Goal: Transaction & Acquisition: Book appointment/travel/reservation

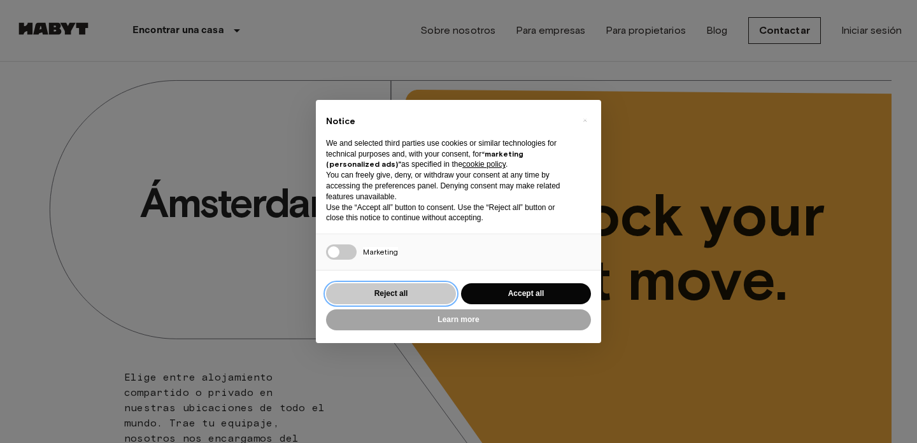
click at [402, 295] on button "Reject all" at bounding box center [391, 293] width 130 height 21
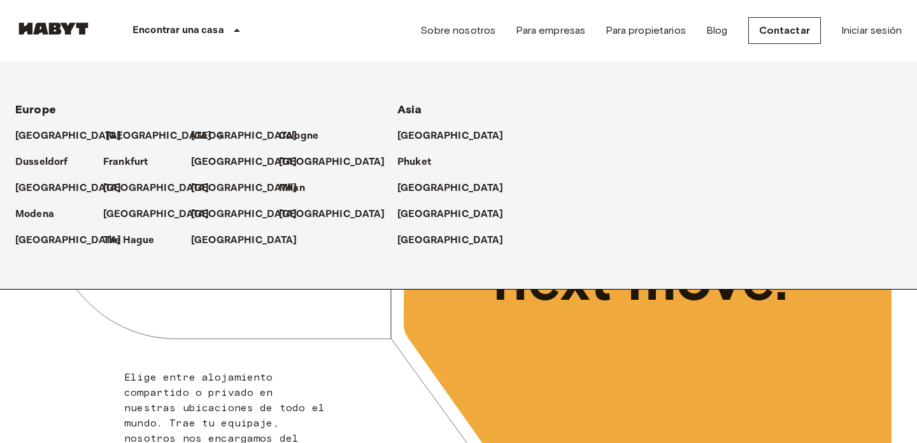
click at [122, 130] on p "[GEOGRAPHIC_DATA]" at bounding box center [159, 136] width 106 height 15
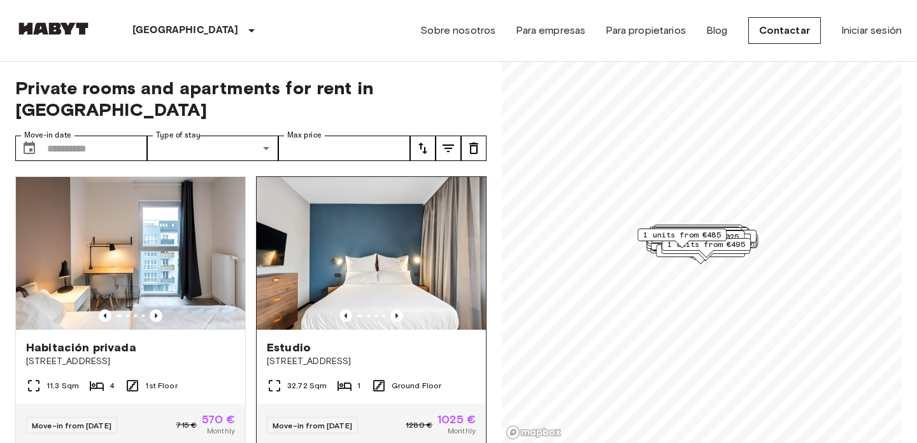
click at [362, 240] on img at bounding box center [371, 253] width 229 height 153
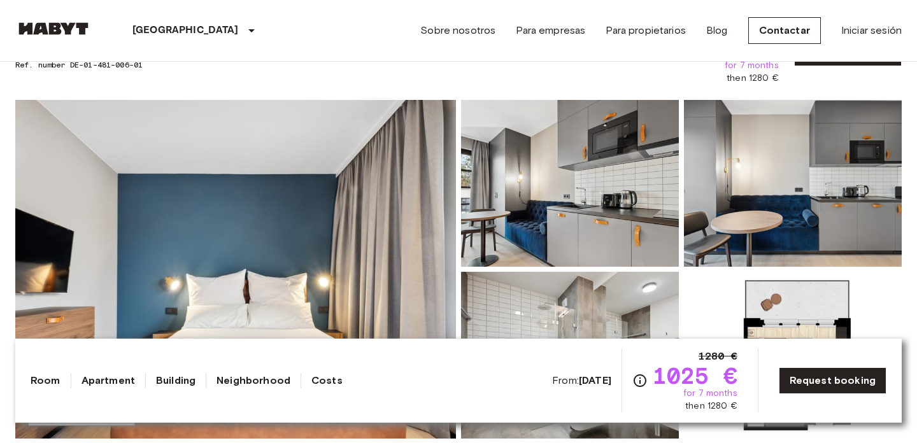
scroll to position [82, 0]
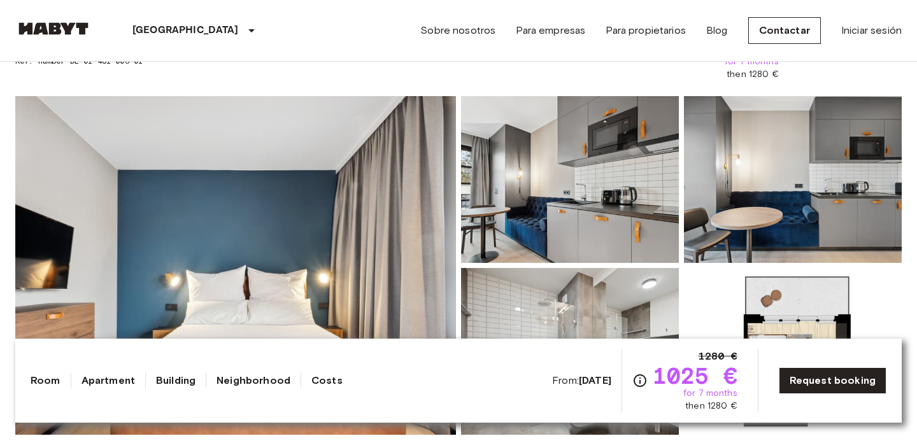
click at [367, 171] on img at bounding box center [235, 265] width 441 height 339
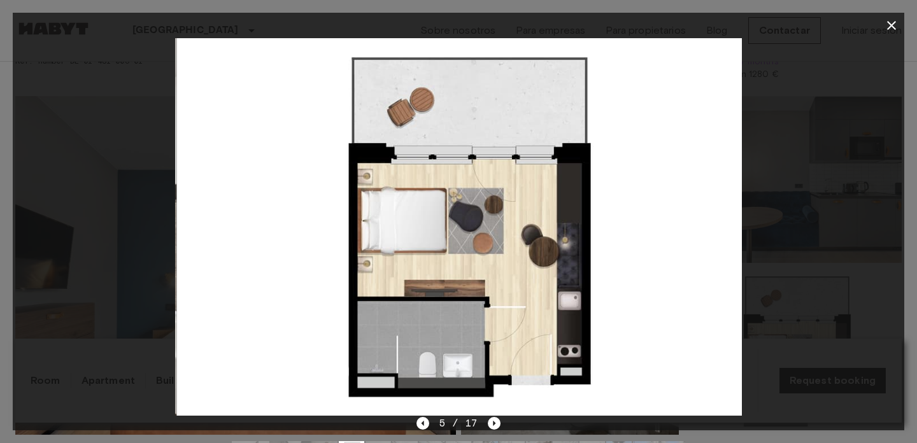
click at [617, 203] on img at bounding box center [460, 227] width 566 height 378
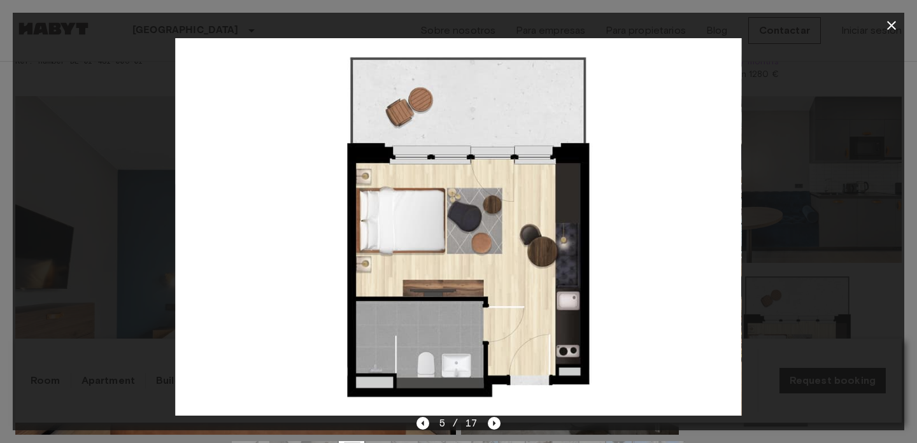
click at [893, 28] on icon "button" at bounding box center [891, 25] width 15 height 15
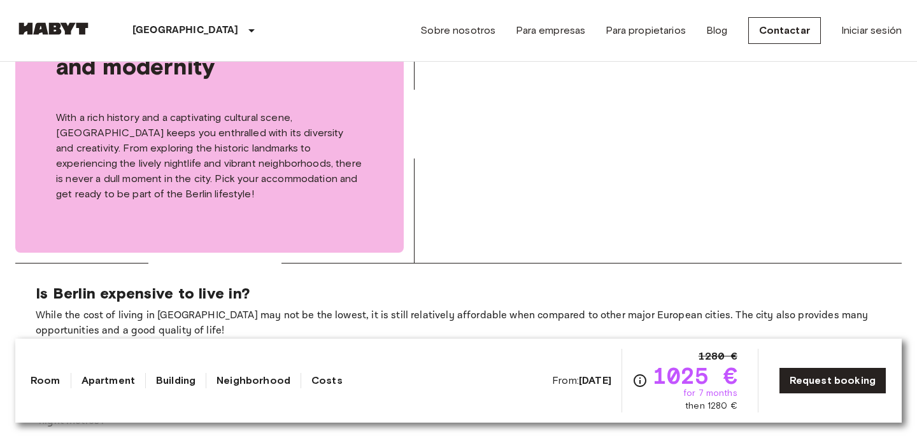
scroll to position [2108, 0]
